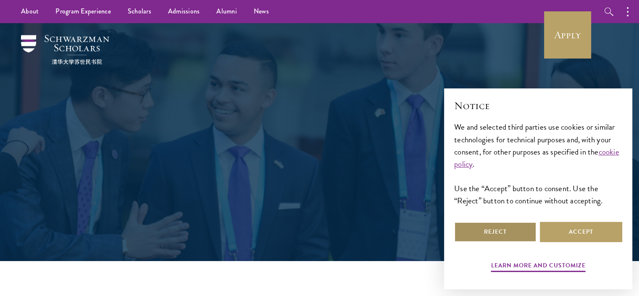
click at [508, 230] on button "Reject" at bounding box center [495, 232] width 82 height 20
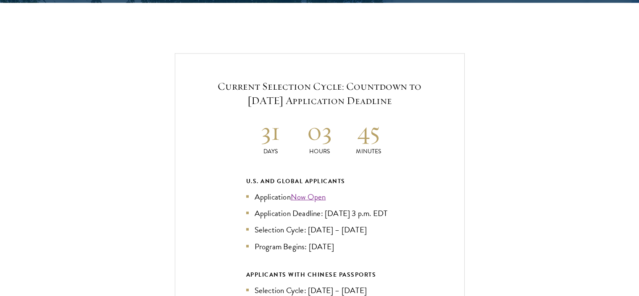
scroll to position [1850, 0]
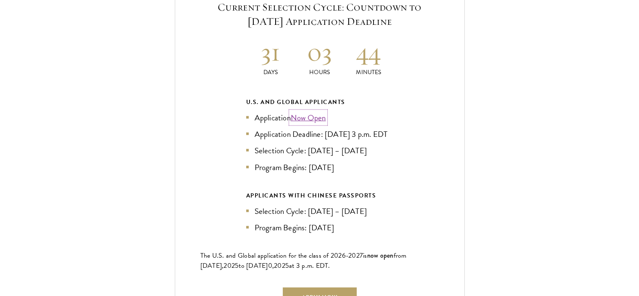
click at [322, 111] on link "Now Open" at bounding box center [308, 117] width 35 height 12
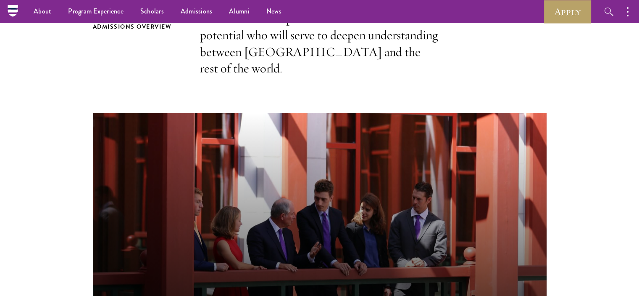
scroll to position [111, 0]
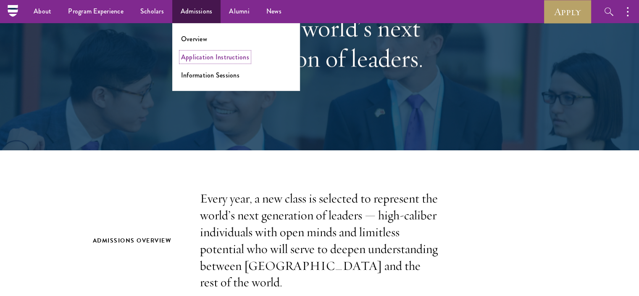
click at [205, 60] on link "Application Instructions" at bounding box center [215, 57] width 68 height 10
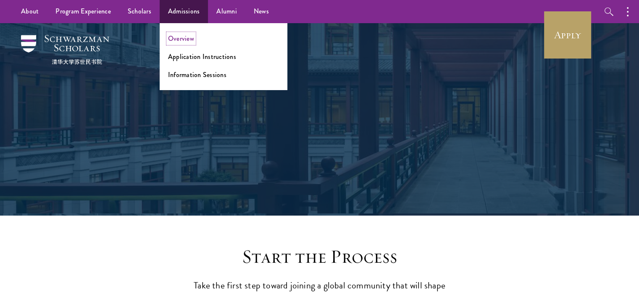
click at [183, 37] on link "Overview" at bounding box center [181, 39] width 26 height 10
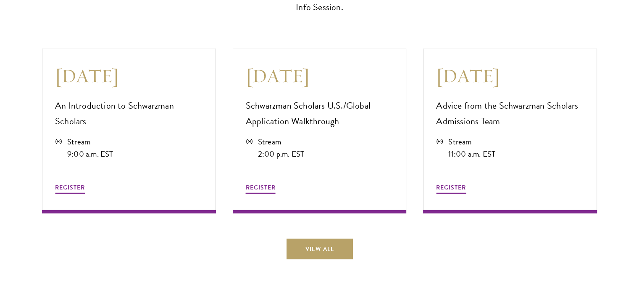
scroll to position [2466, 0]
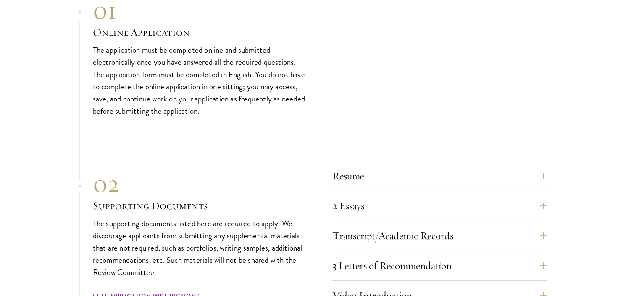
scroll to position [2928, 0]
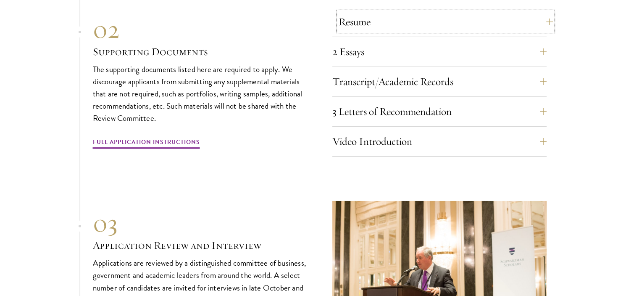
click at [545, 16] on button "Resume" at bounding box center [446, 22] width 214 height 20
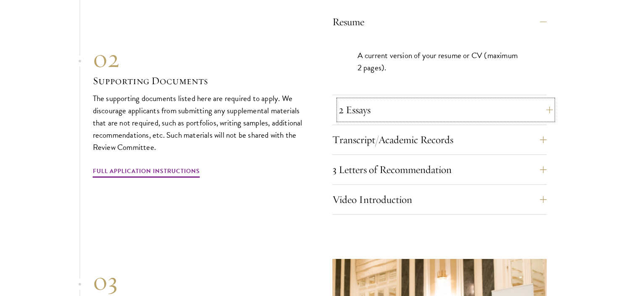
click at [448, 105] on button "2 Essays" at bounding box center [446, 110] width 214 height 20
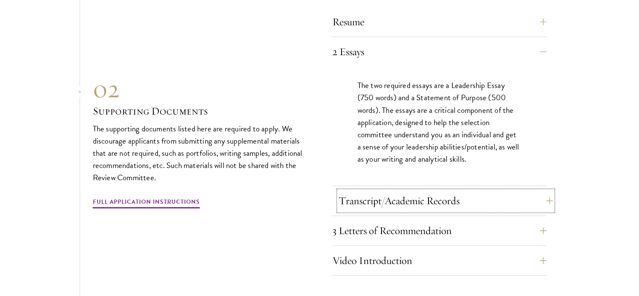
click at [419, 197] on button "Transcript/Academic Records" at bounding box center [446, 200] width 214 height 20
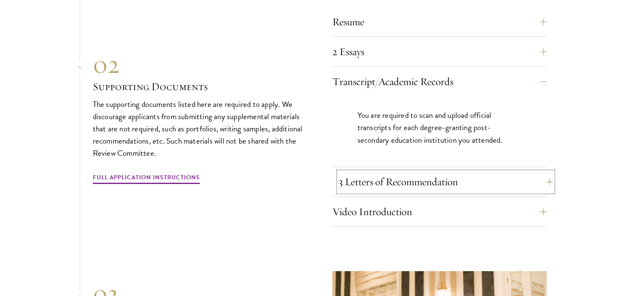
click at [427, 172] on button "3 Letters of Recommendation" at bounding box center [446, 182] width 214 height 20
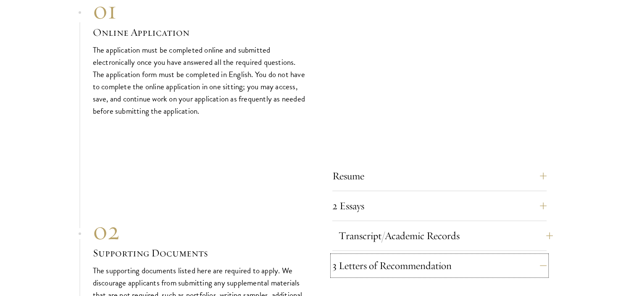
scroll to position [3083, 0]
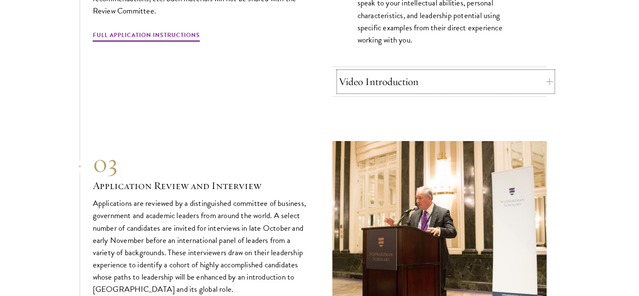
click at [372, 77] on button "Video Introduction" at bounding box center [446, 81] width 214 height 20
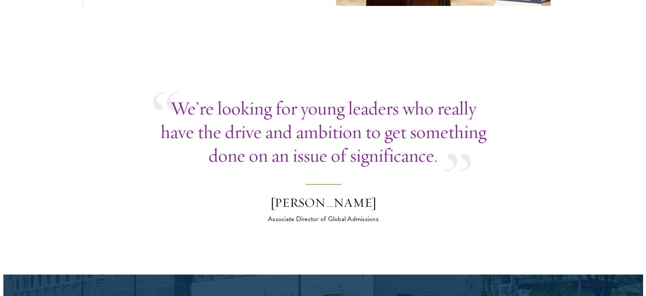
scroll to position [3699, 0]
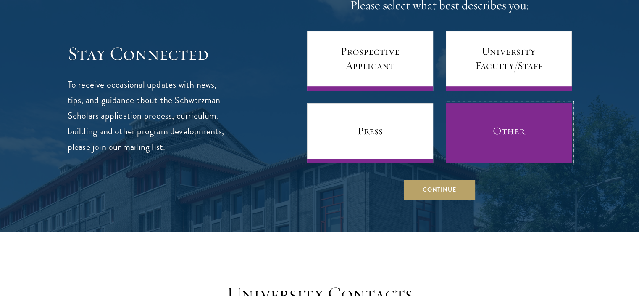
click at [507, 133] on link "Other" at bounding box center [509, 133] width 126 height 60
click at [506, 133] on link "Other" at bounding box center [509, 133] width 126 height 60
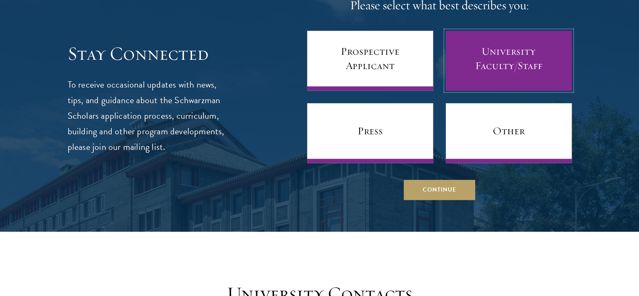
click at [488, 64] on link "University Faculty/Staff" at bounding box center [509, 61] width 126 height 60
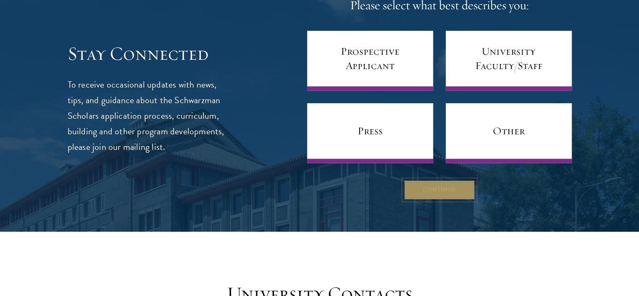
click at [439, 180] on button "Continue" at bounding box center [439, 190] width 71 height 20
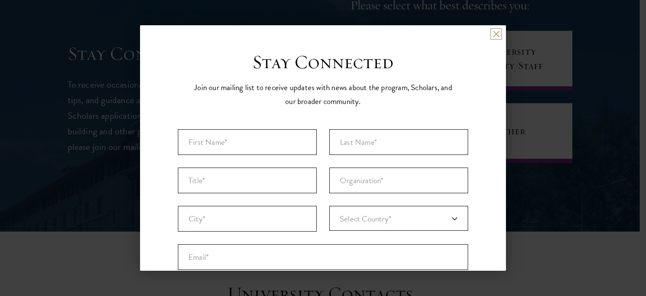
click at [492, 35] on button at bounding box center [495, 33] width 7 height 7
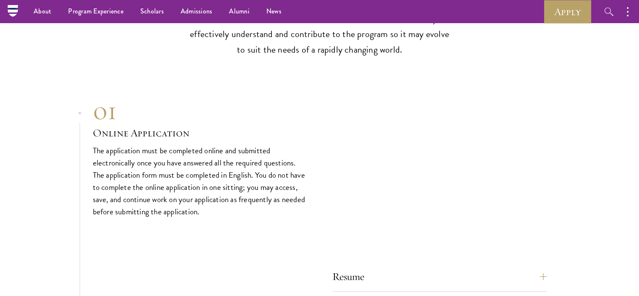
scroll to position [2620, 0]
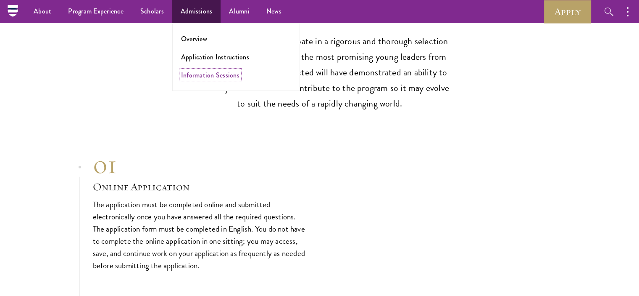
click at [195, 76] on link "Information Sessions" at bounding box center [210, 75] width 58 height 10
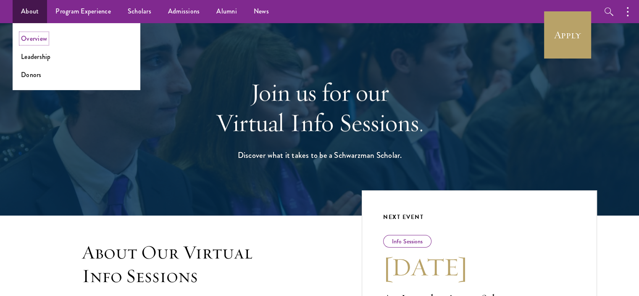
click at [38, 38] on link "Overview" at bounding box center [34, 39] width 26 height 10
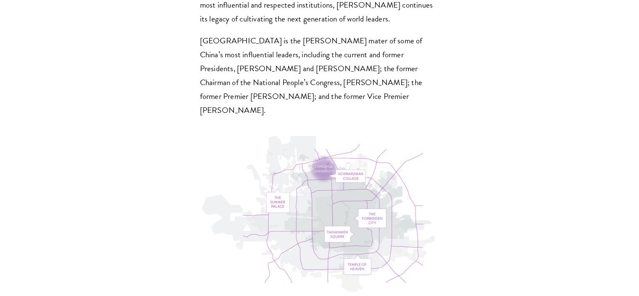
scroll to position [2460, 0]
